Goal: Task Accomplishment & Management: Complete application form

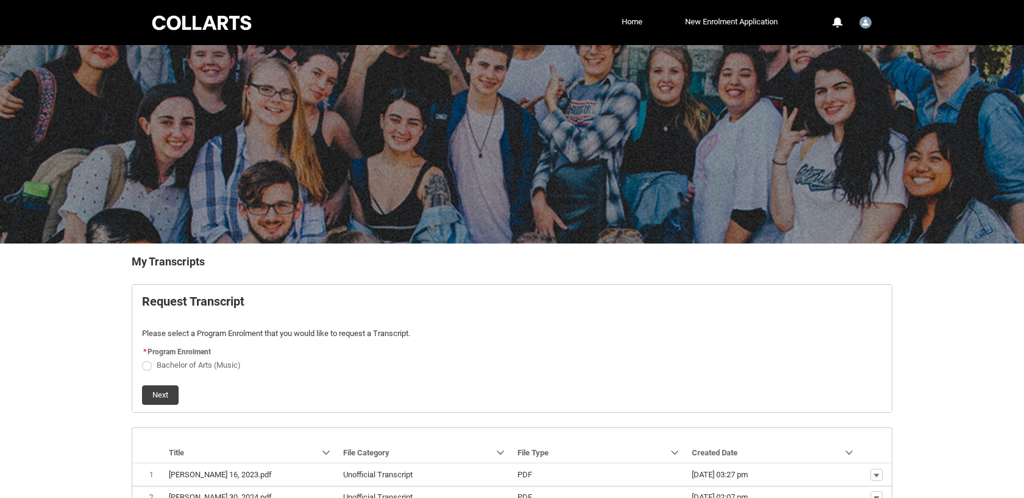
click at [145, 367] on span "Request_Student_Transcript flow" at bounding box center [147, 366] width 10 height 10
click at [142, 359] on input "Bachelor of Arts (Music)" at bounding box center [141, 358] width 1 height 1
radio input "true"
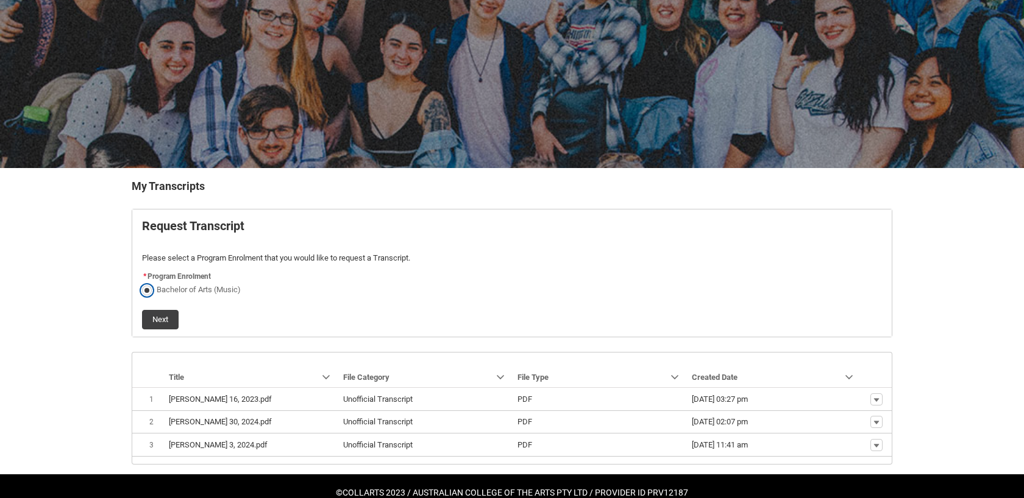
scroll to position [101, 0]
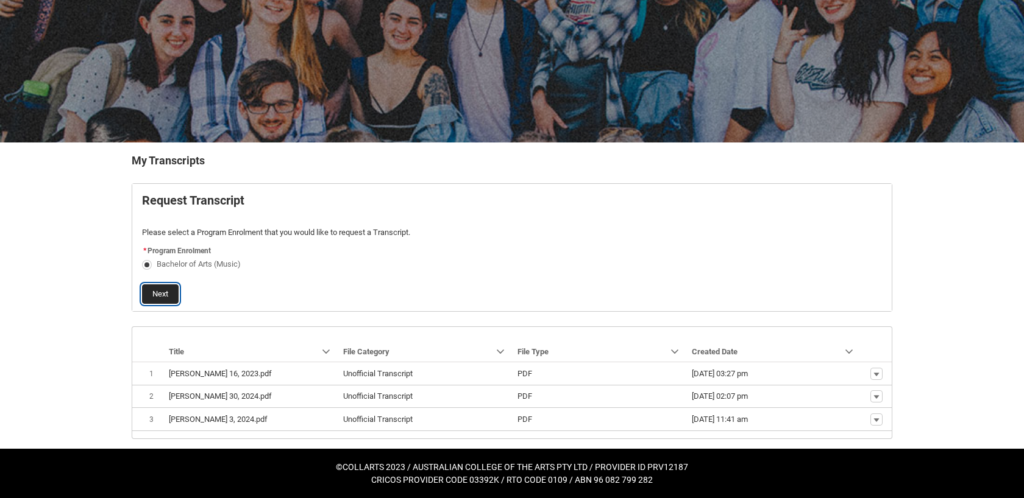
click at [165, 293] on button "Next" at bounding box center [160, 294] width 37 height 19
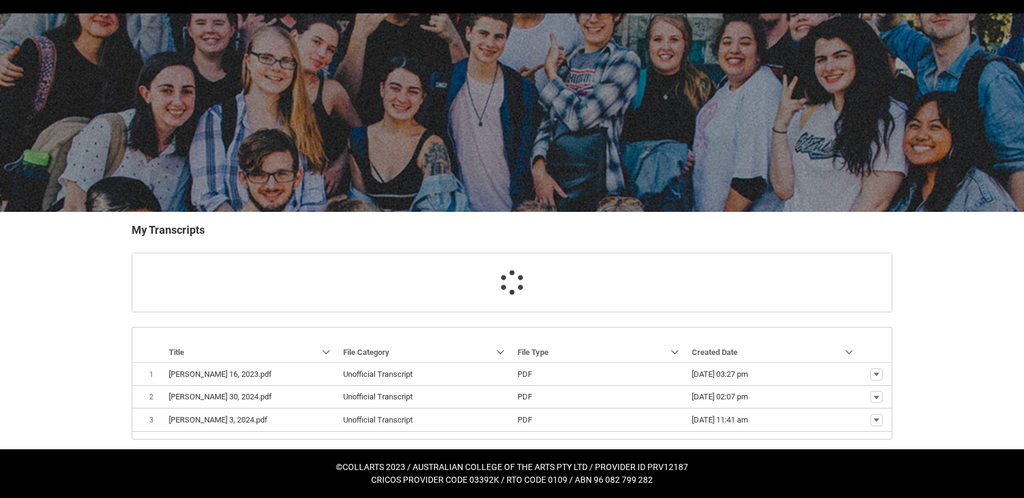
scroll to position [57, 0]
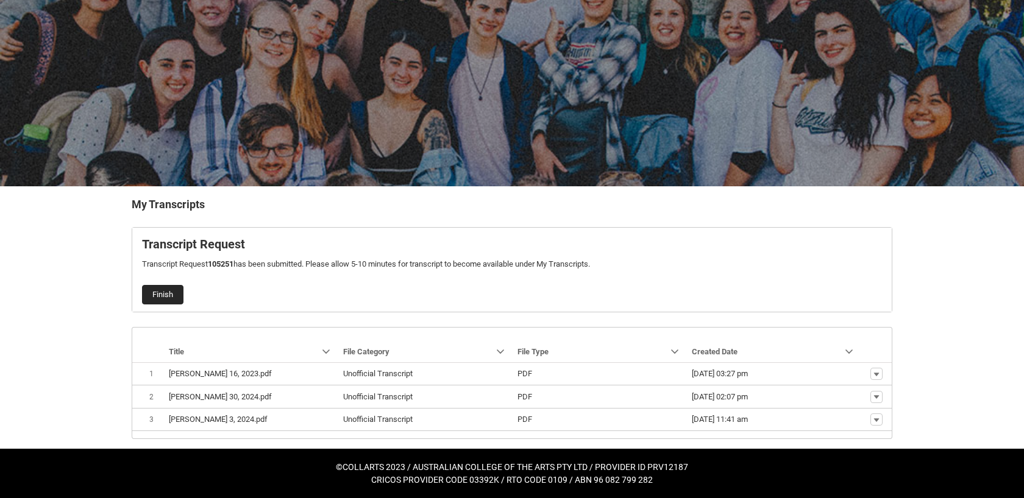
click at [174, 296] on button "Finish" at bounding box center [162, 294] width 41 height 19
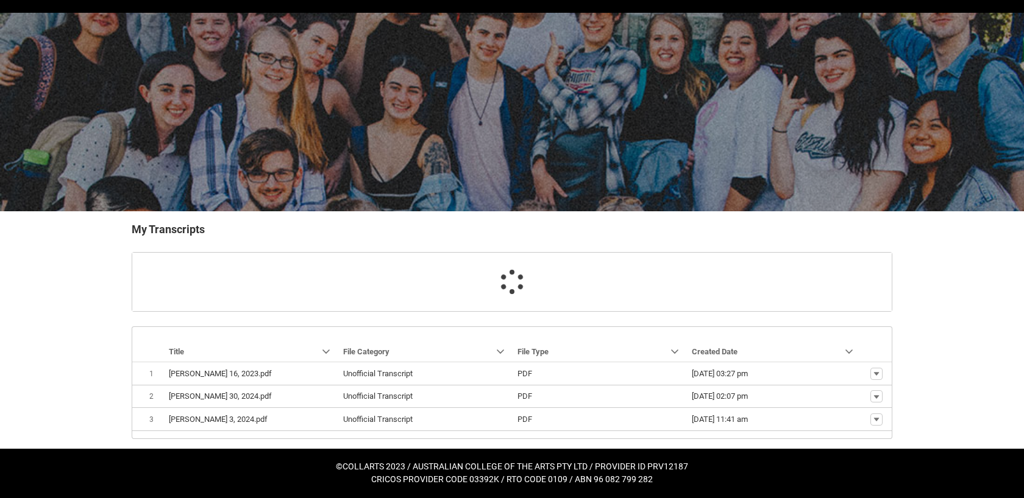
scroll to position [32, 0]
